Goal: Transaction & Acquisition: Purchase product/service

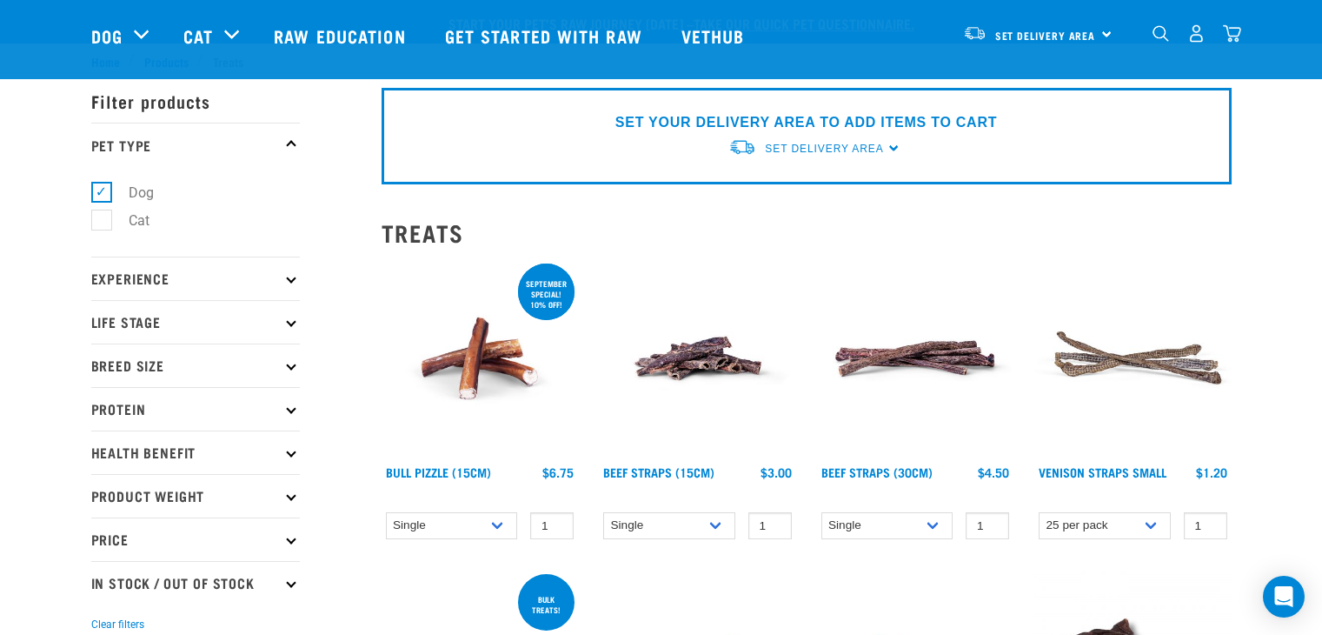
select select "337205"
select select "248515"
select select
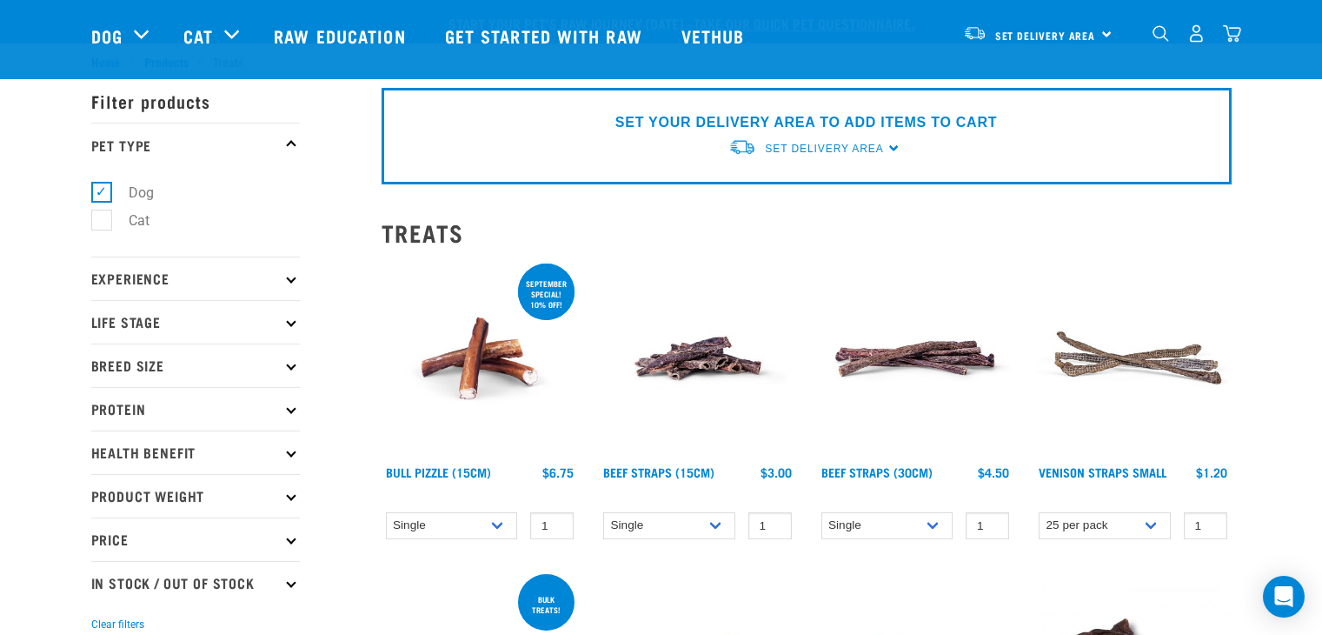
select select
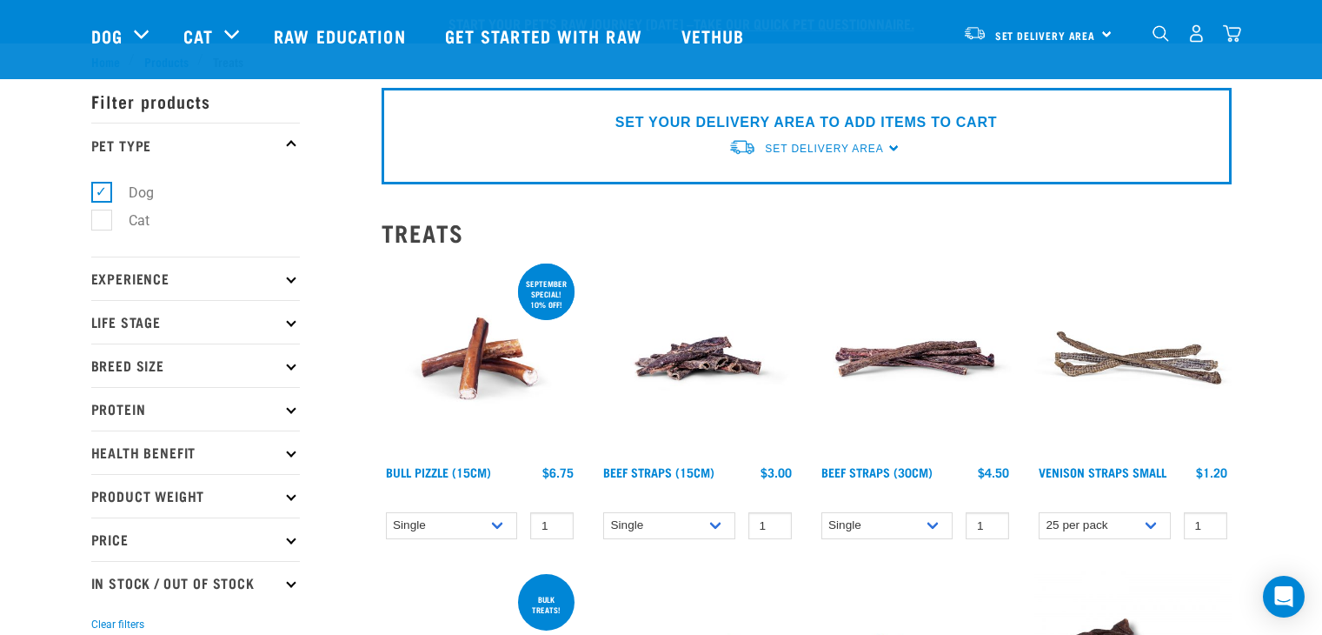
select select
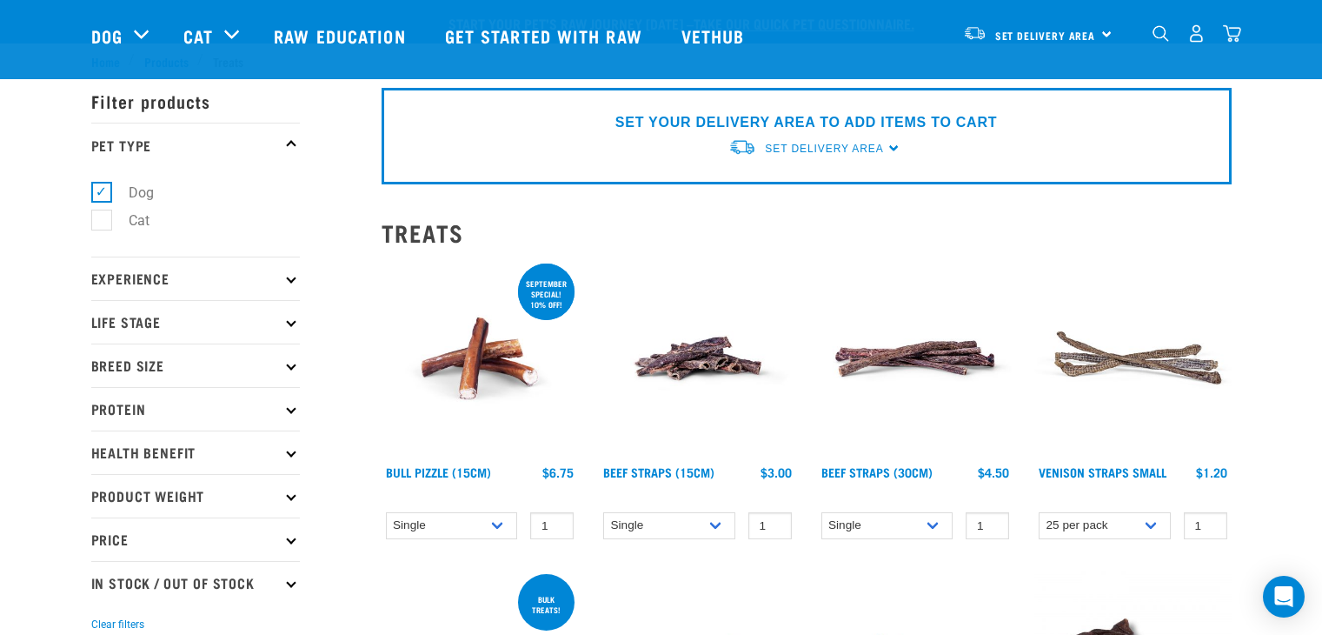
select select
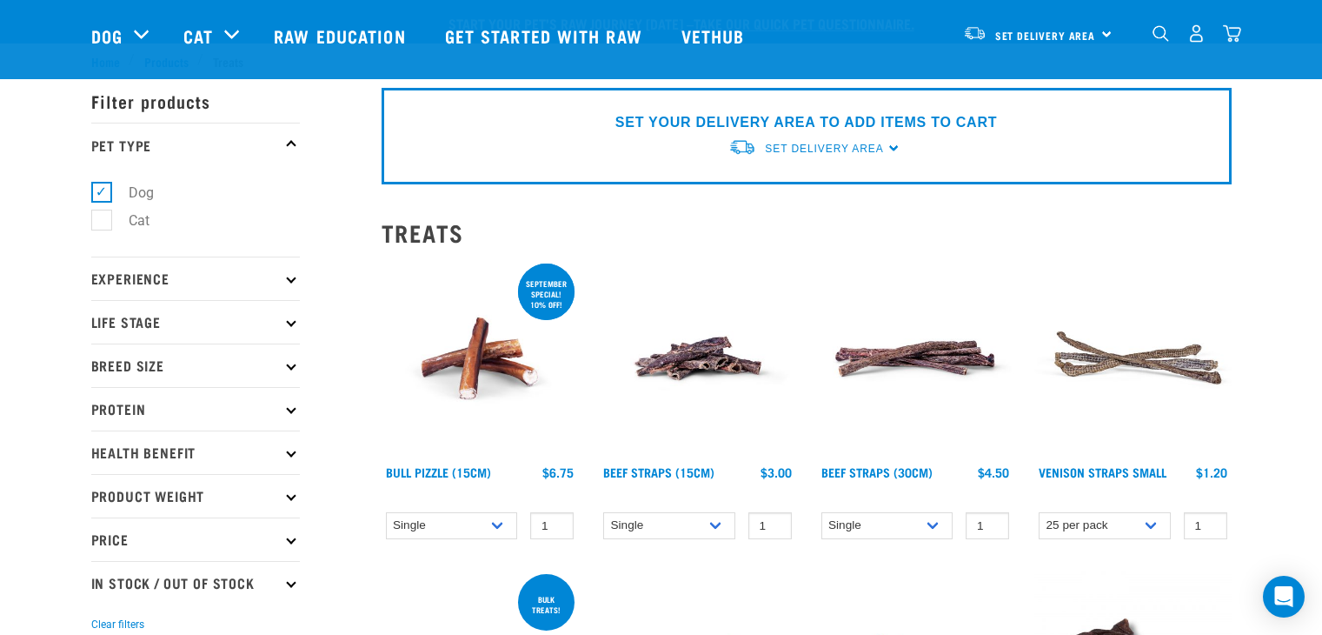
select select
